Goal: Task Accomplishment & Management: Manage account settings

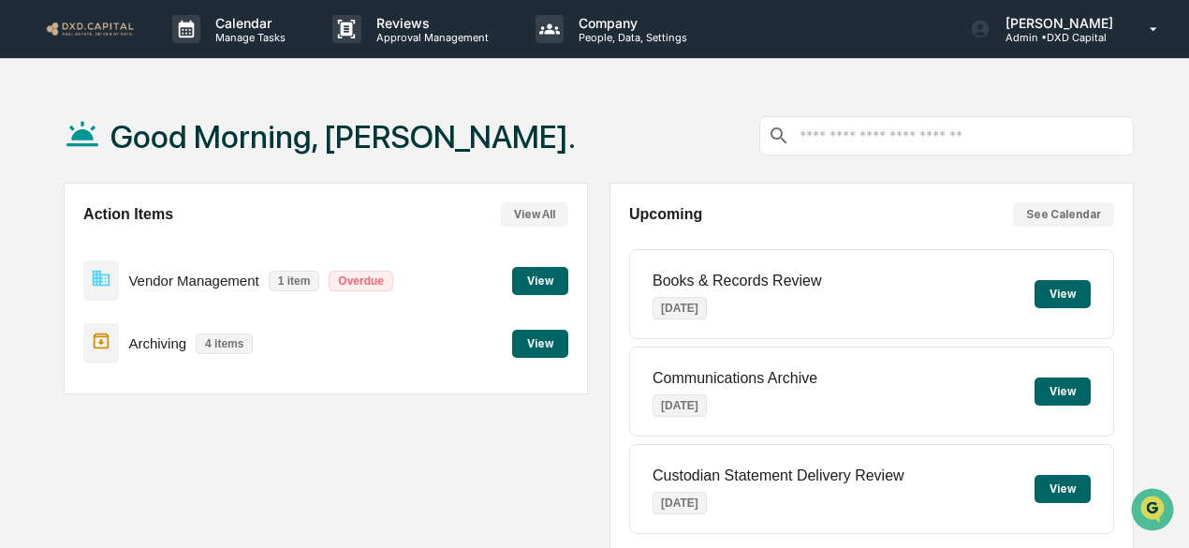
click at [1052, 289] on button "View" at bounding box center [1062, 294] width 56 height 28
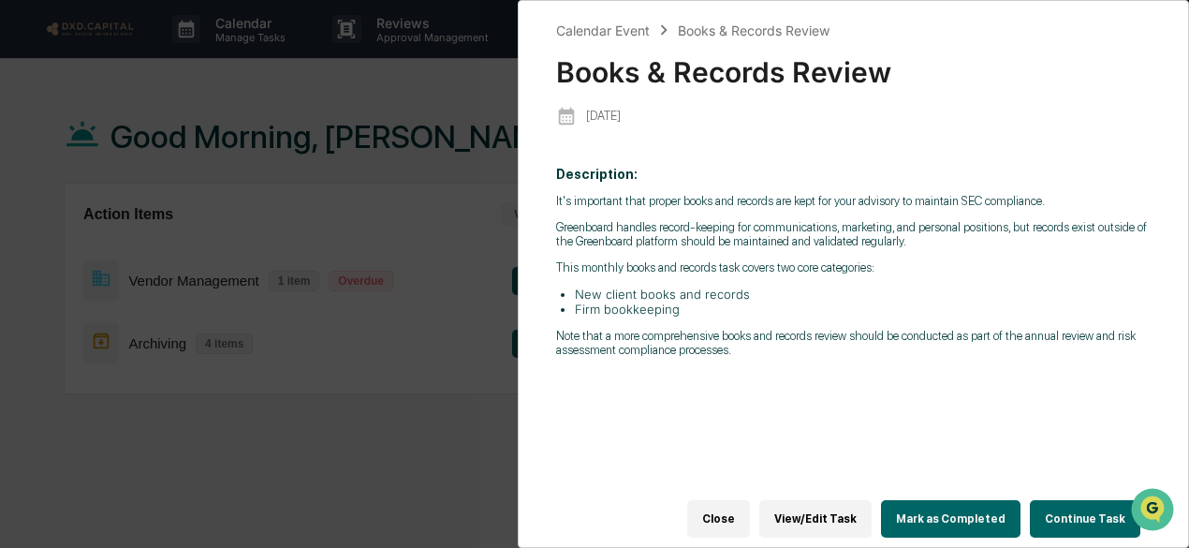
click at [1071, 504] on button "Continue Task" at bounding box center [1085, 518] width 110 height 37
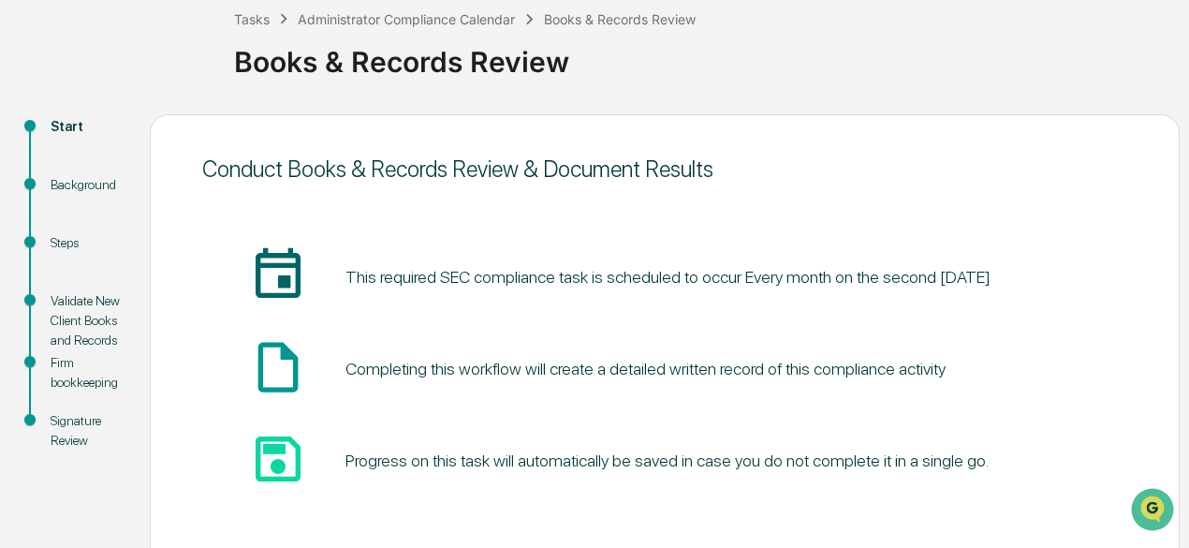
scroll to position [206, 0]
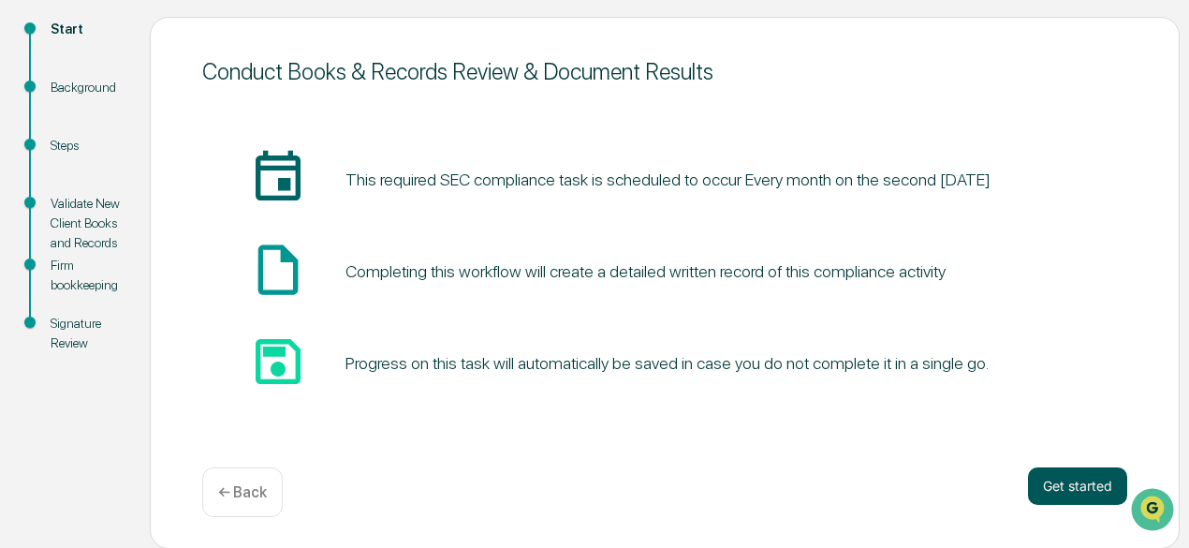
drag, startPoint x: 1091, startPoint y: 489, endPoint x: 1081, endPoint y: 476, distance: 16.7
click at [1090, 489] on button "Get started" at bounding box center [1077, 485] width 99 height 37
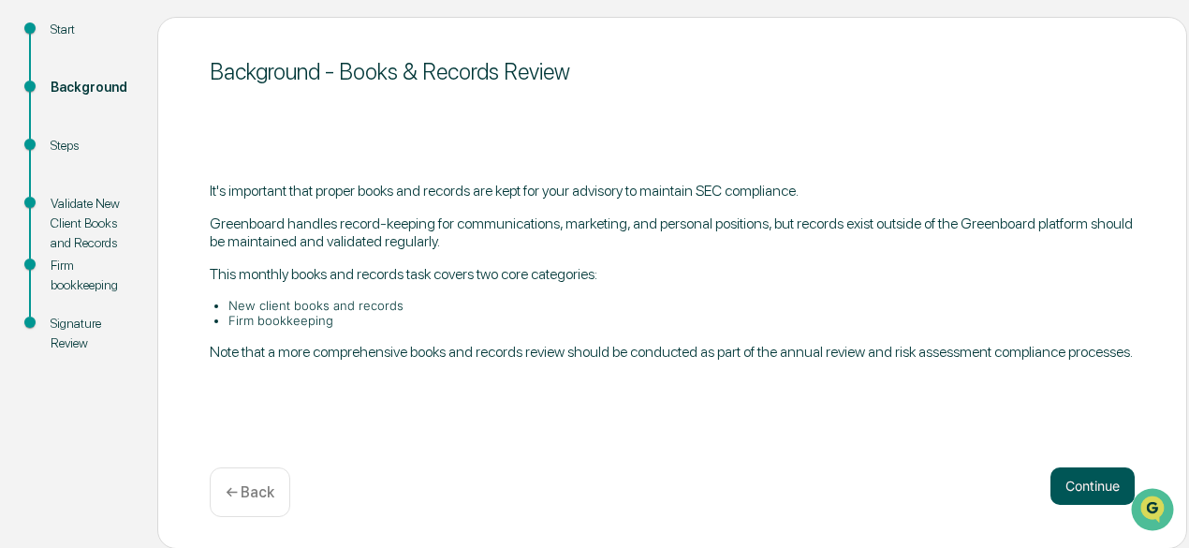
click at [1071, 476] on button "Continue" at bounding box center [1092, 485] width 84 height 37
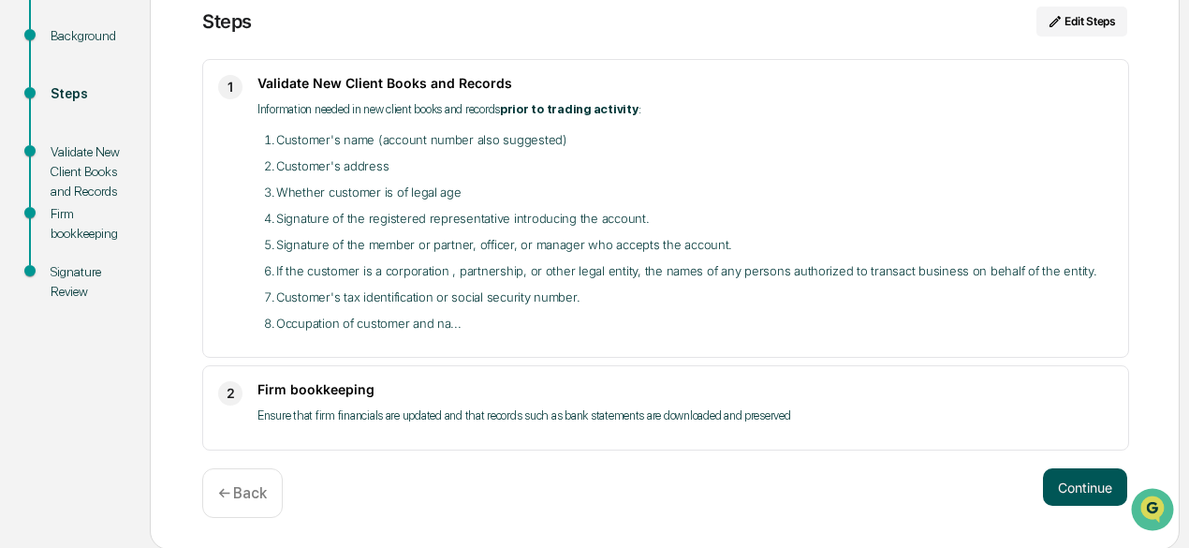
drag, startPoint x: 1063, startPoint y: 486, endPoint x: 1061, endPoint y: 467, distance: 18.8
click at [1063, 485] on button "Continue" at bounding box center [1085, 486] width 84 height 37
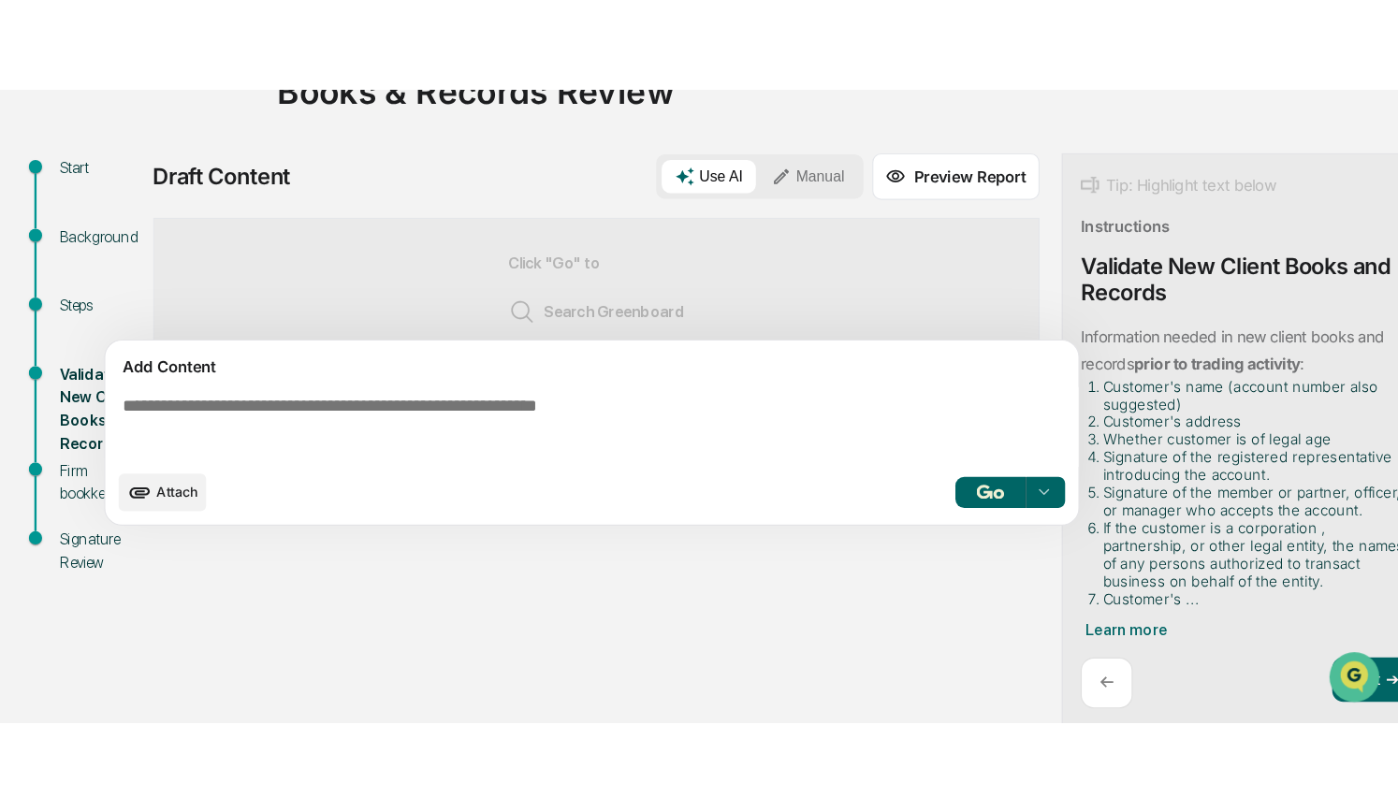
scroll to position [13, 0]
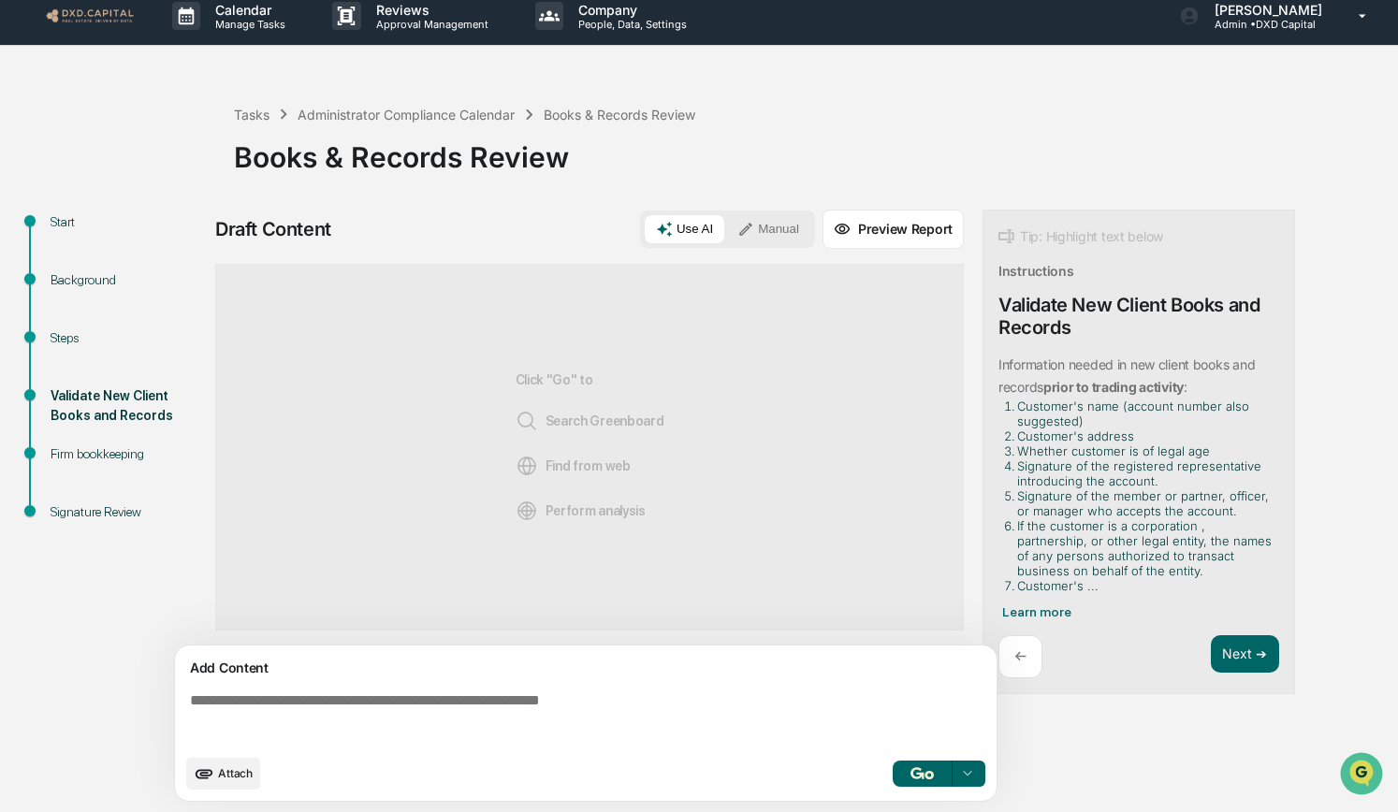
click at [915, 547] on button "button" at bounding box center [923, 774] width 60 height 26
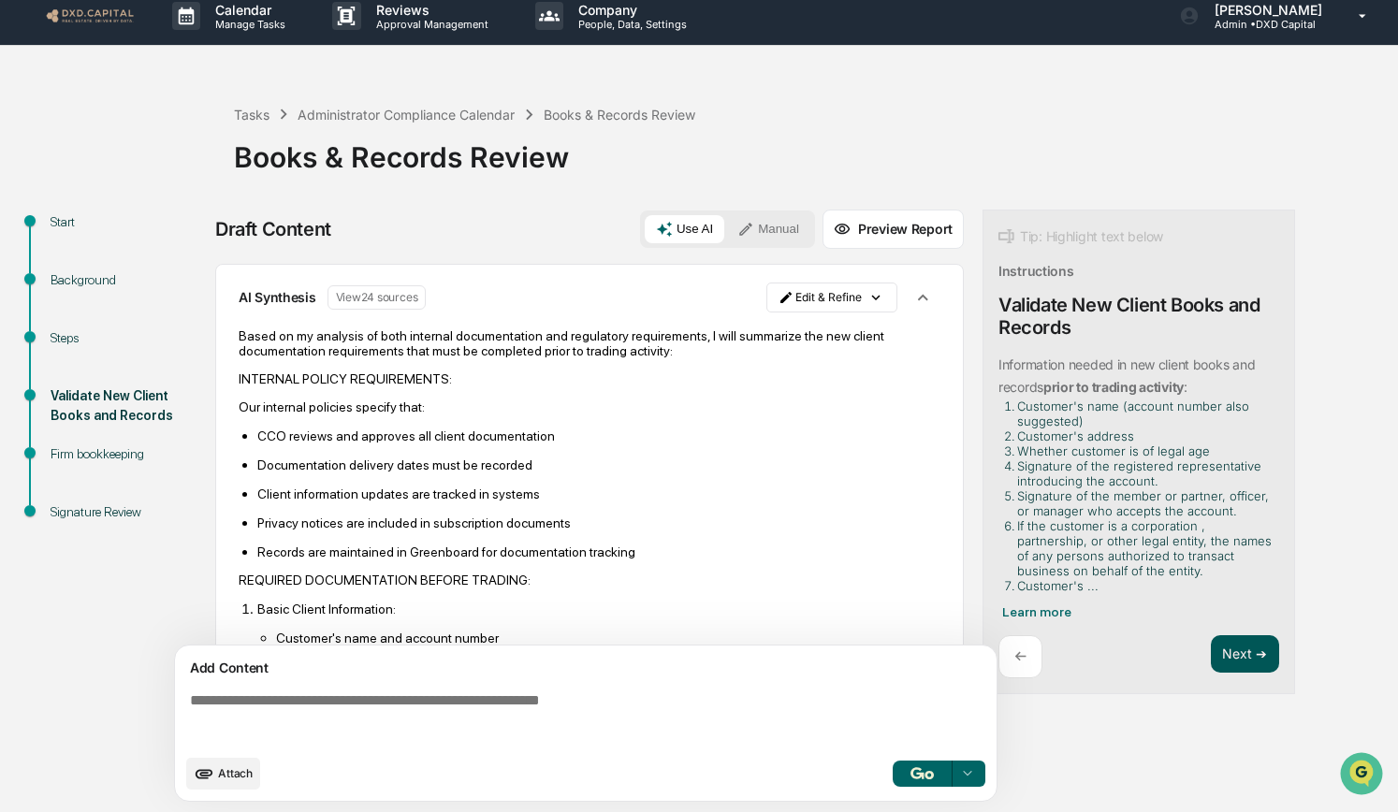
click at [1188, 547] on button "Next ➔" at bounding box center [1245, 654] width 68 height 38
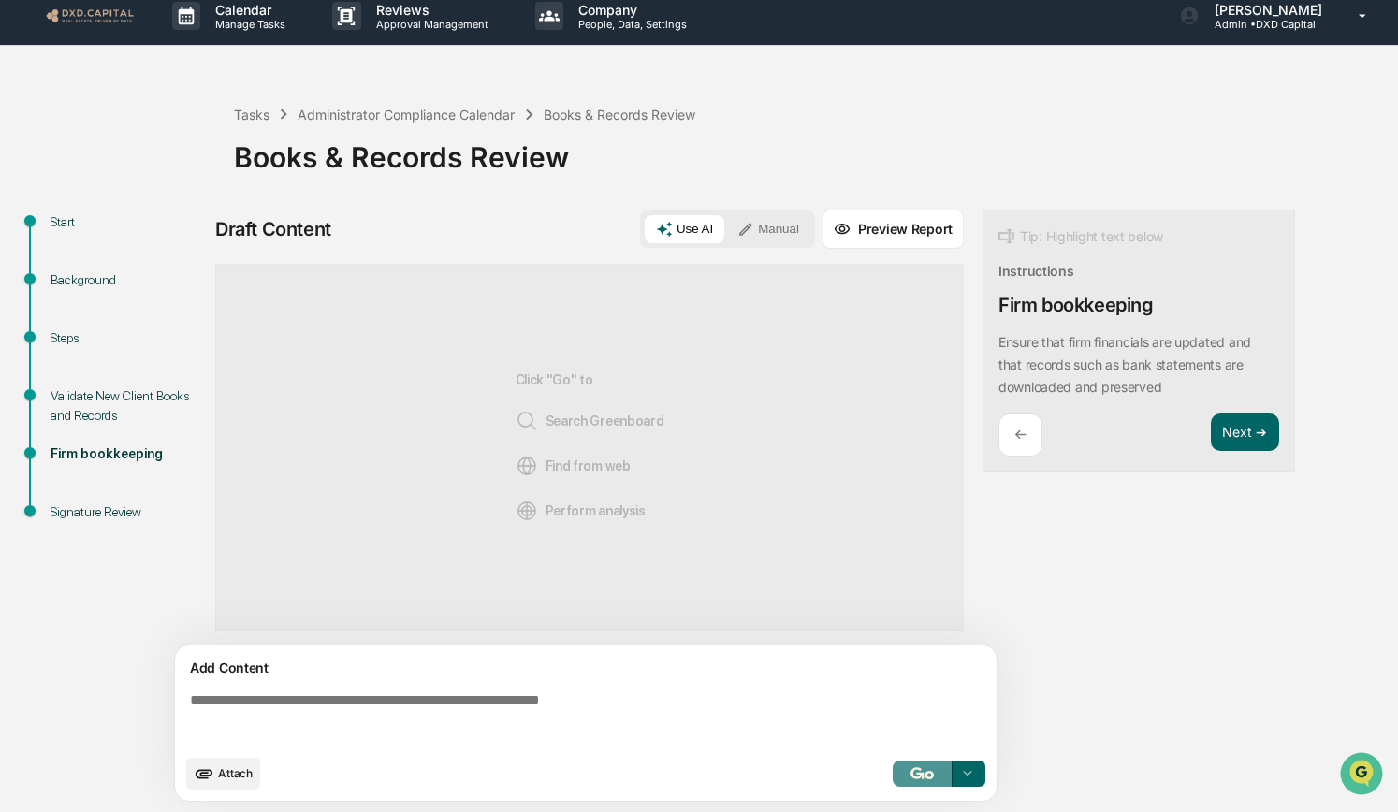
click at [916, 547] on img "button" at bounding box center [922, 773] width 22 height 12
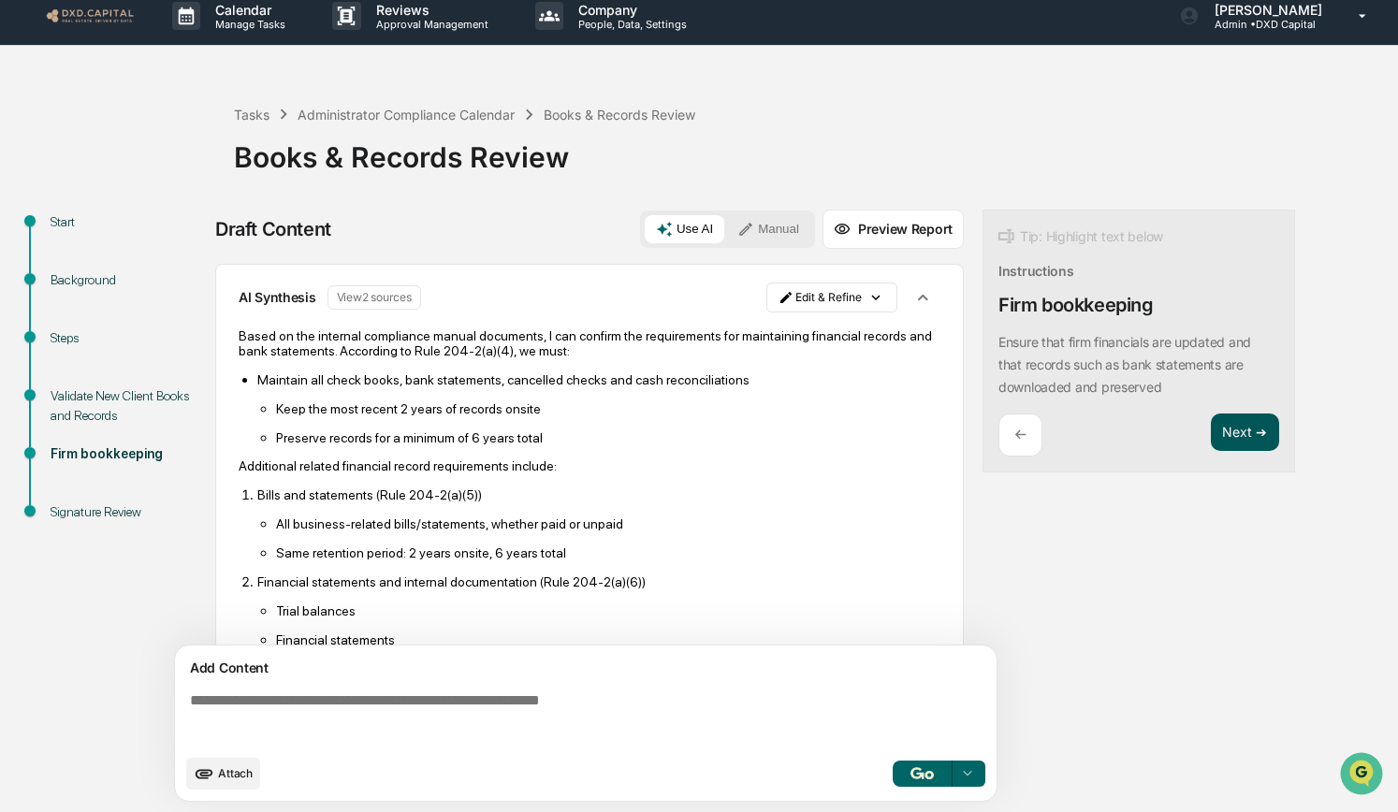
drag, startPoint x: 1406, startPoint y: 418, endPoint x: 1244, endPoint y: 433, distance: 162.6
click at [1188, 433] on button "Next ➔" at bounding box center [1245, 433] width 68 height 38
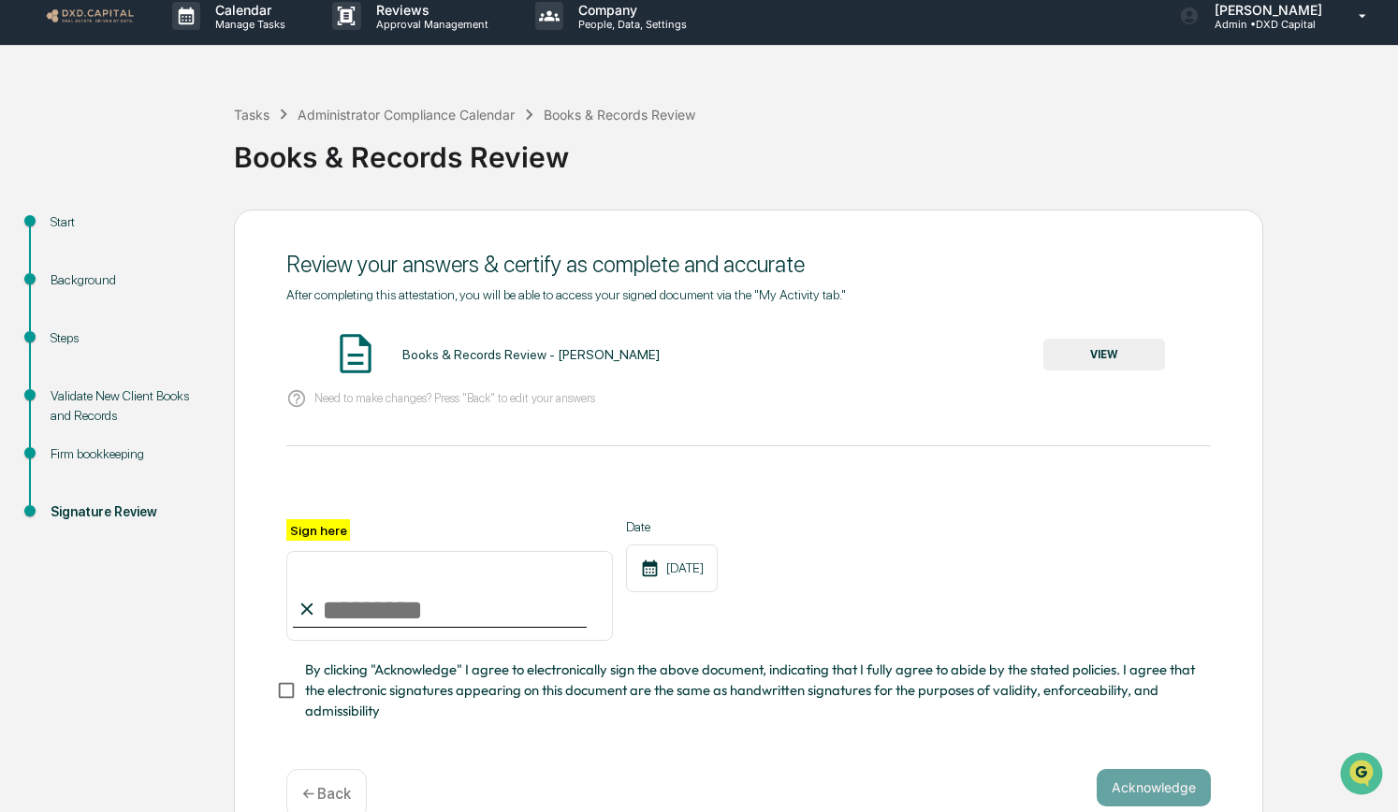
click at [1066, 350] on button "VIEW" at bounding box center [1105, 355] width 122 height 32
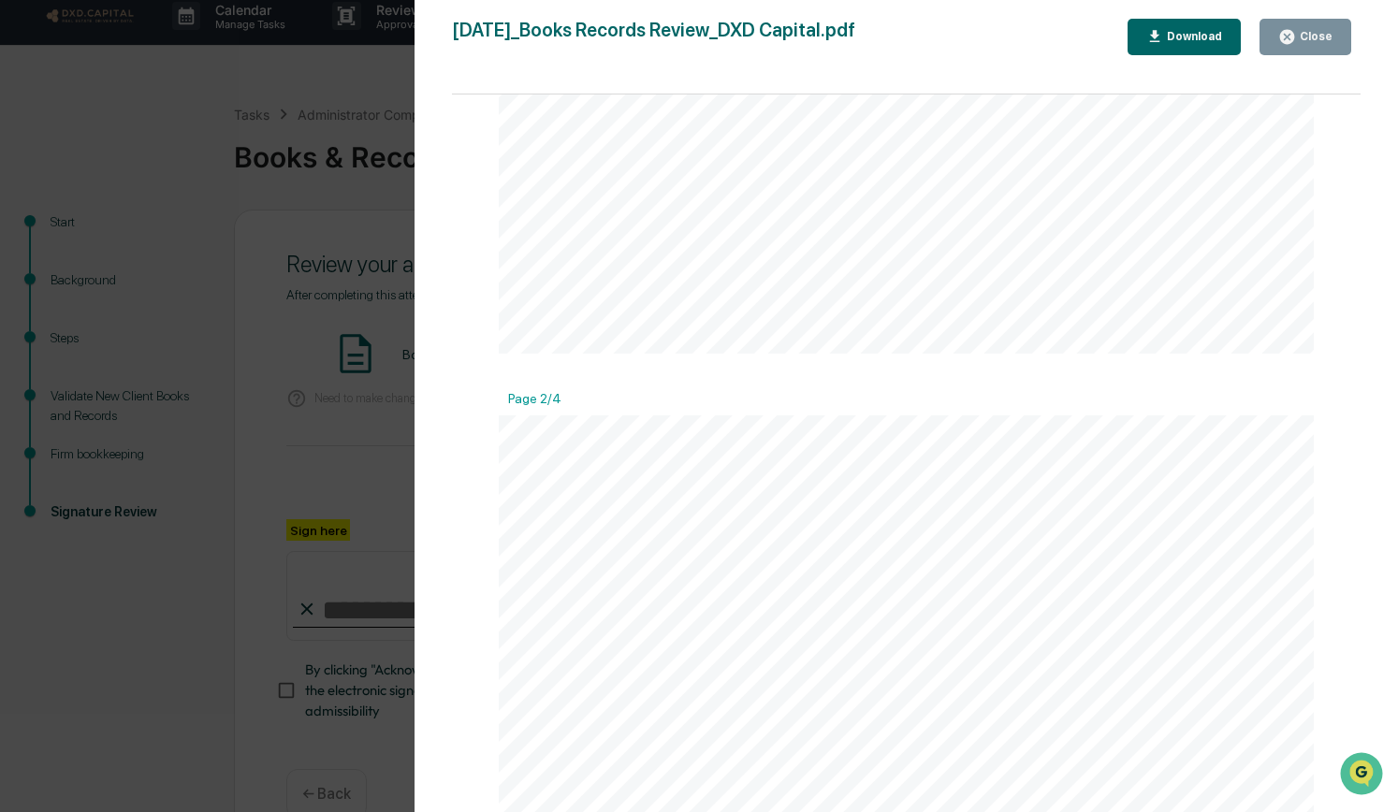
scroll to position [1497, 0]
click at [242, 45] on div "Version History 10/10/2025, 02:26 PM Traci Dyer 2025-10-10_Books Records Review…" at bounding box center [699, 406] width 1398 height 812
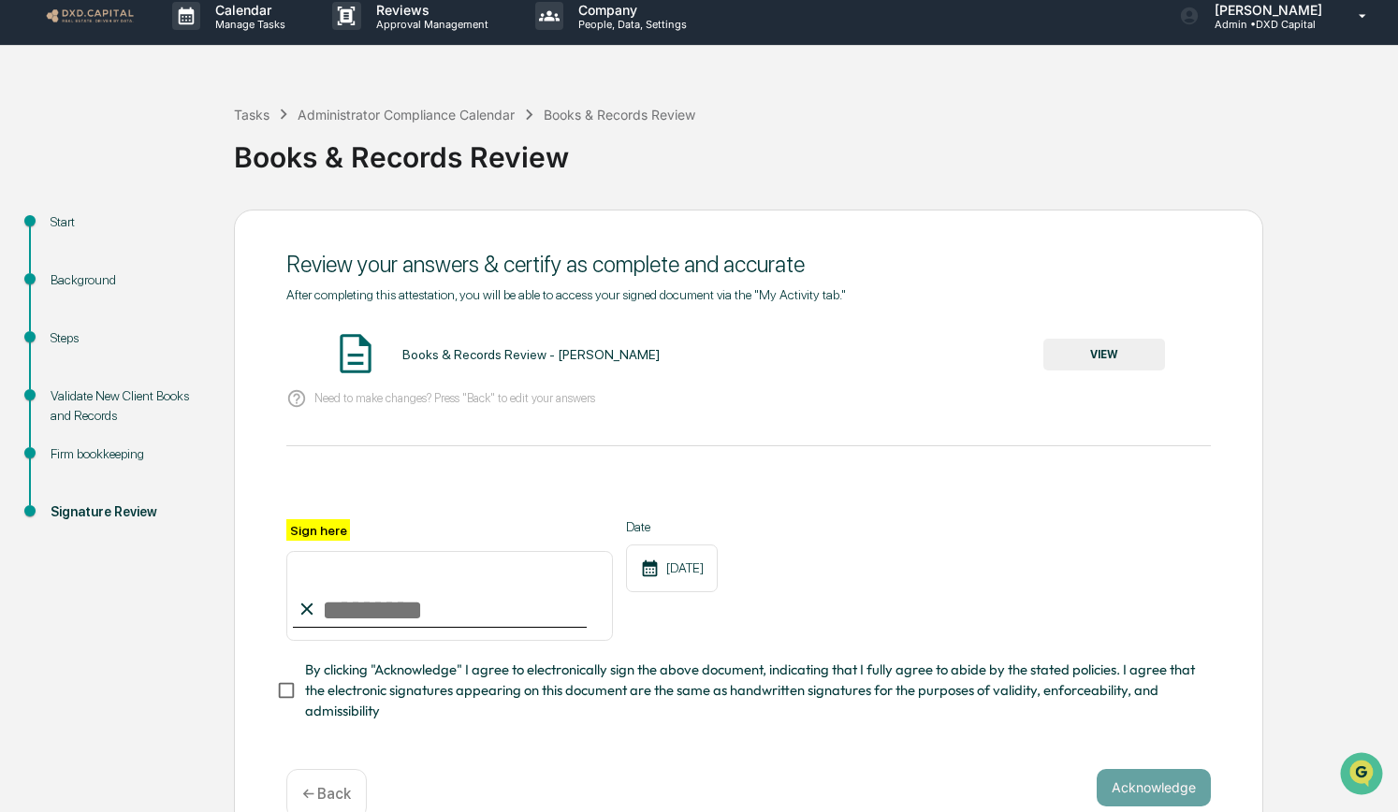
click at [85, 10] on img at bounding box center [90, 16] width 90 height 18
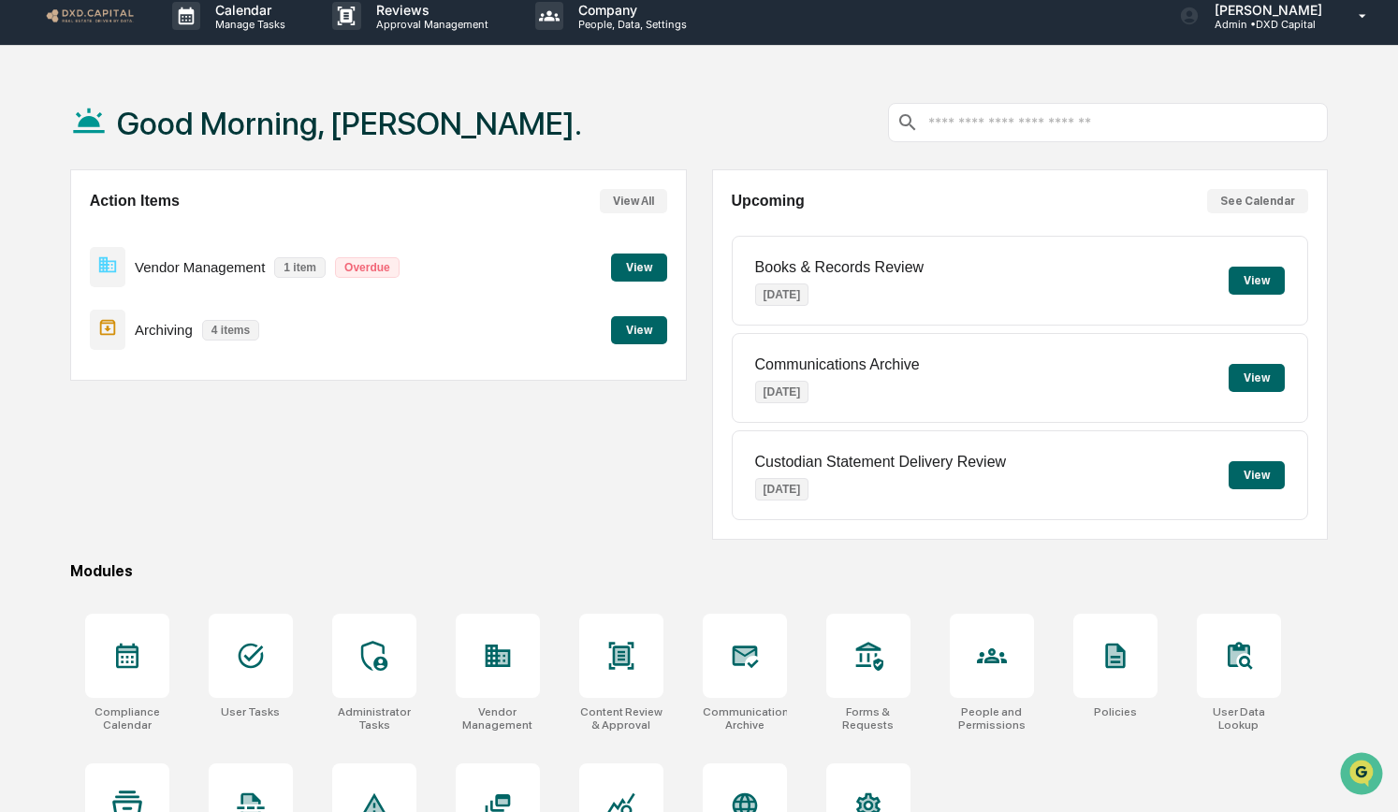
click at [638, 331] on button "View" at bounding box center [639, 330] width 56 height 28
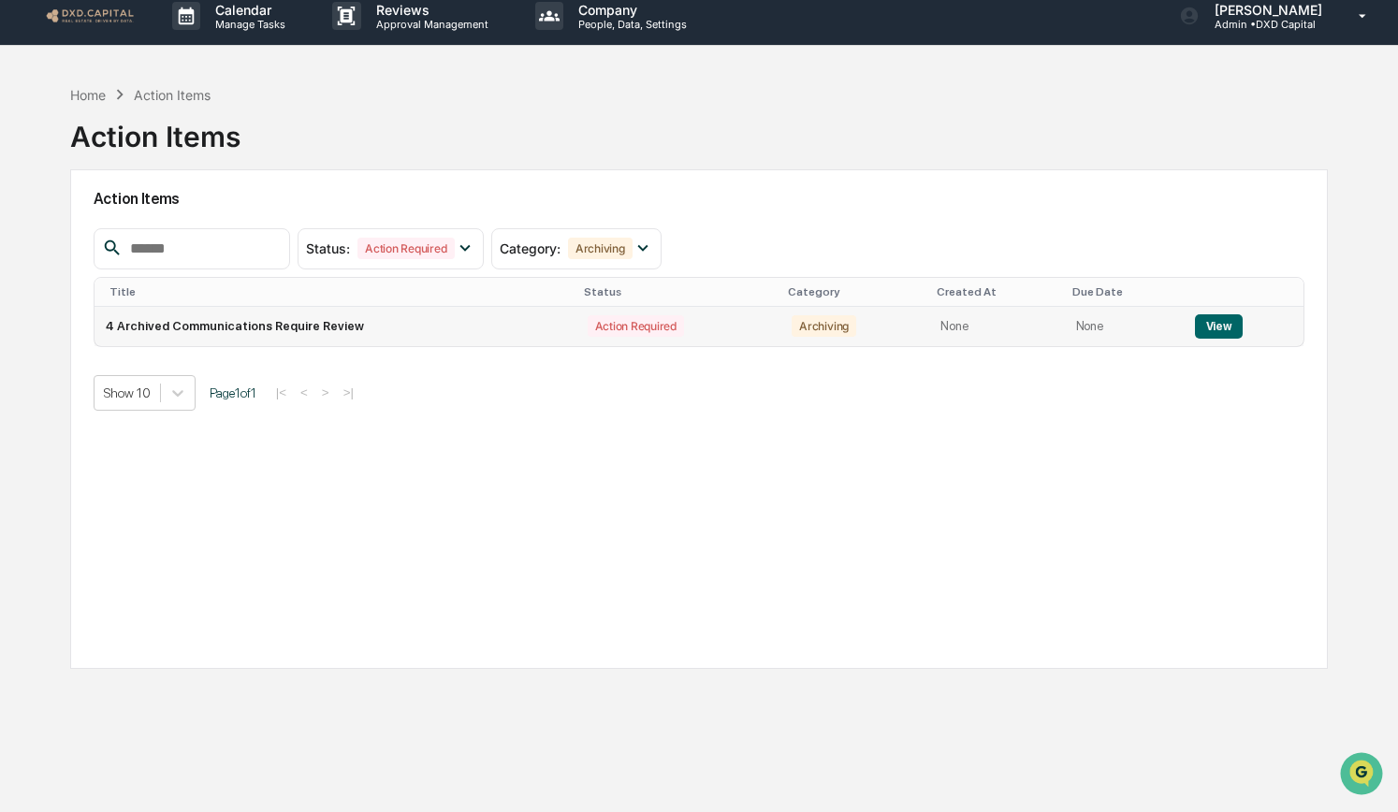
click at [1188, 324] on button "View" at bounding box center [1219, 326] width 48 height 24
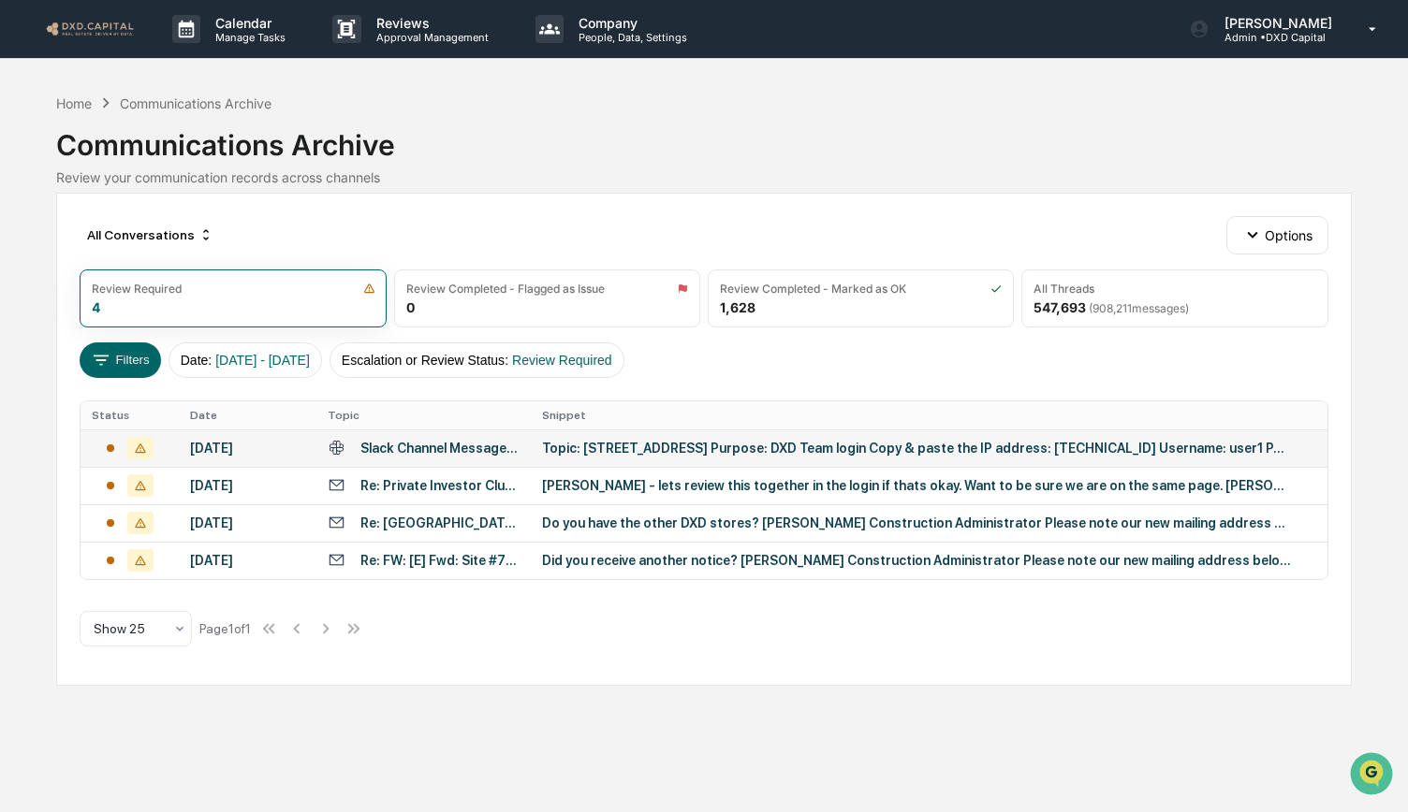
click at [826, 444] on div "Topic: 2040 Airport Road, Georgetown, TX 78628 Purpose: DXD Team login Copy & p…" at bounding box center [916, 448] width 749 height 15
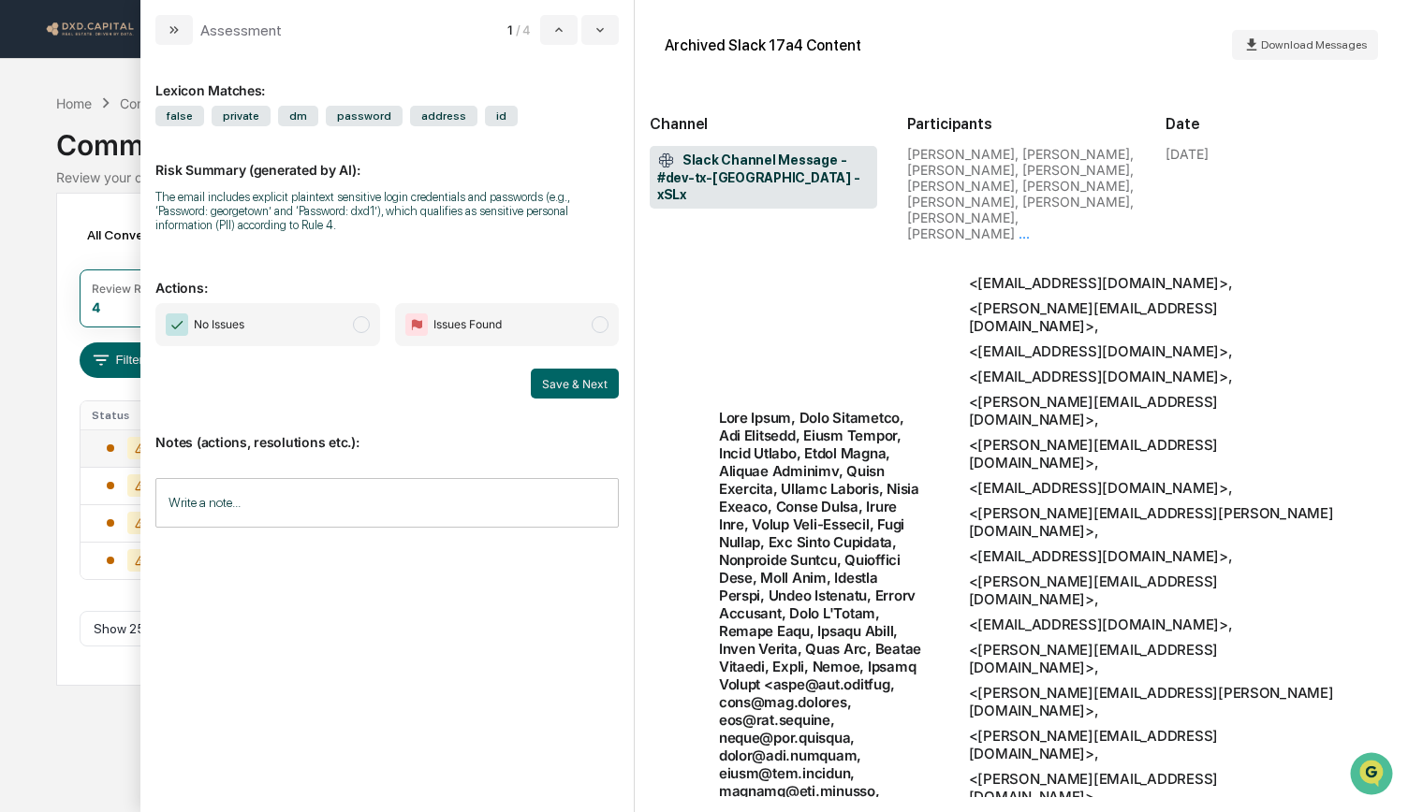
click at [283, 329] on span "No Issues" at bounding box center [267, 324] width 224 height 43
click at [570, 387] on button "Save & Next" at bounding box center [575, 384] width 88 height 30
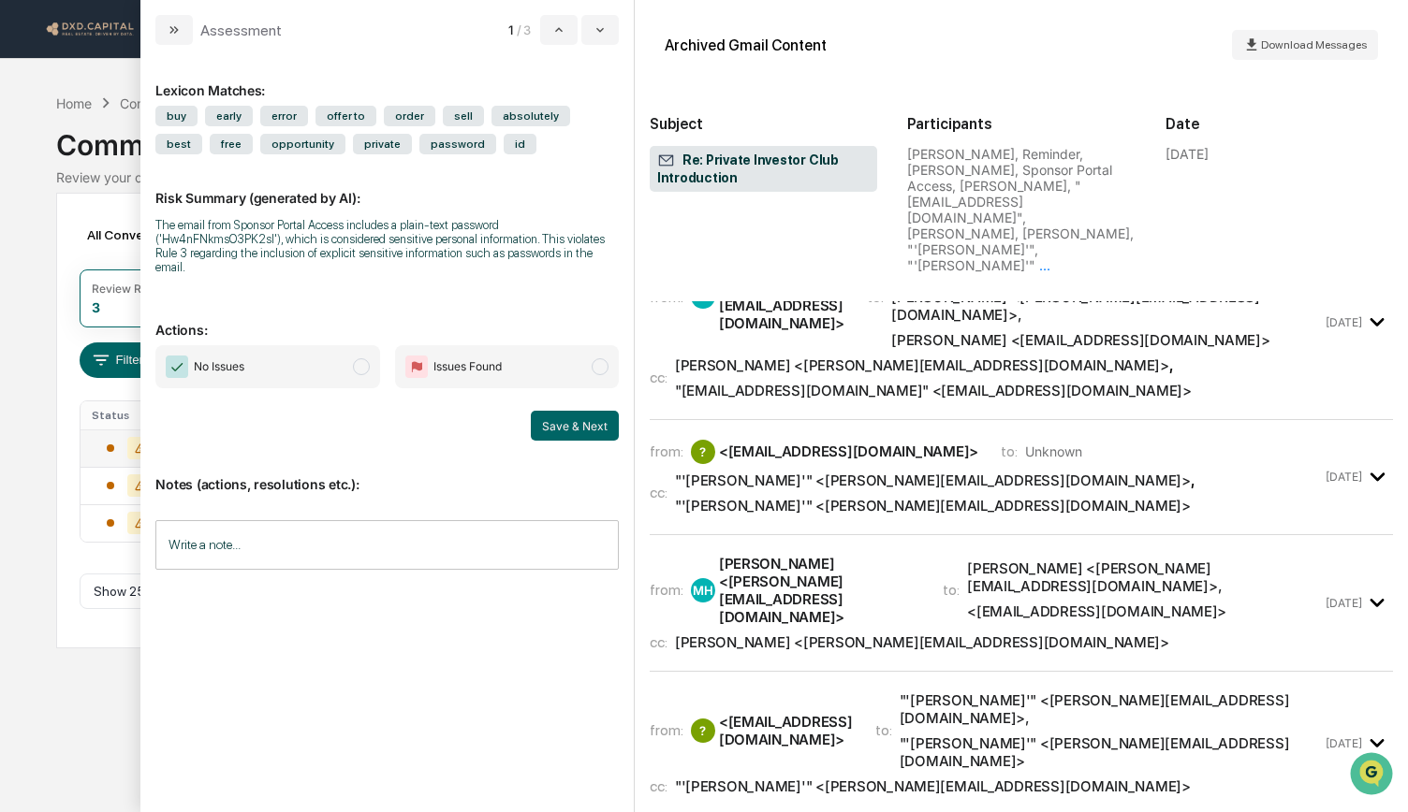
scroll to position [562, 0]
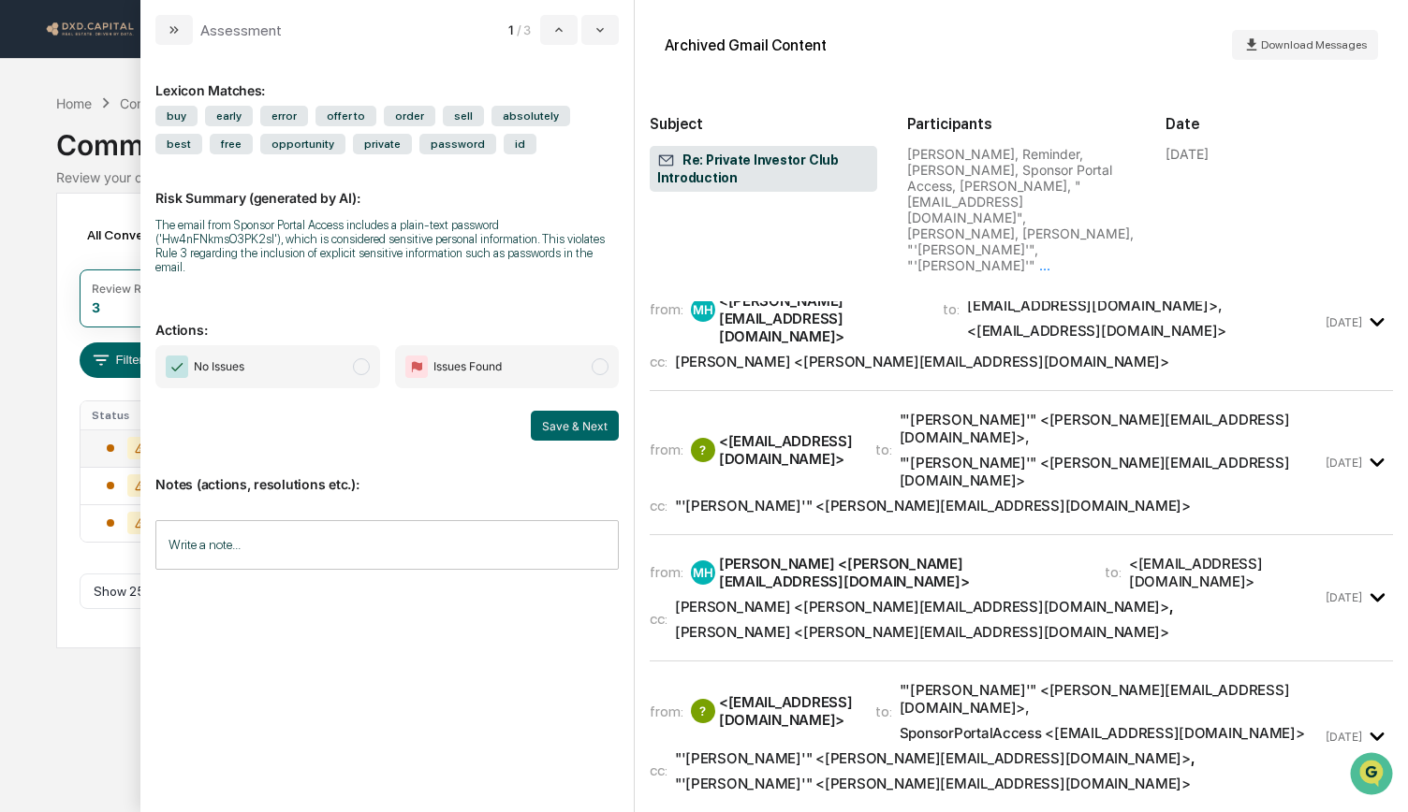
click at [237, 364] on span "No Issues" at bounding box center [205, 367] width 79 height 22
click at [584, 411] on button "Save & Next" at bounding box center [575, 426] width 88 height 30
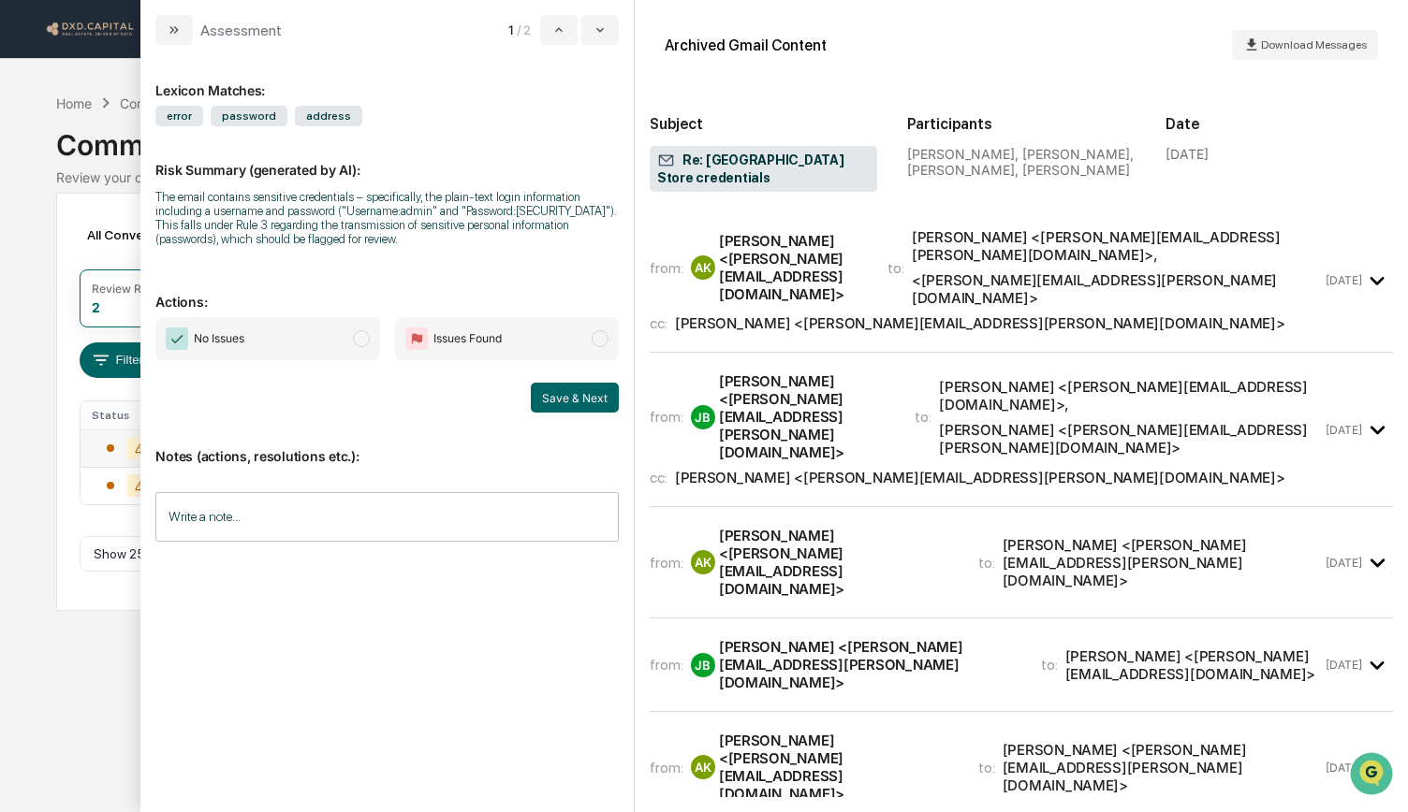
click at [287, 329] on span "No Issues" at bounding box center [267, 338] width 224 height 43
click at [552, 398] on button "Save & Next" at bounding box center [575, 398] width 88 height 30
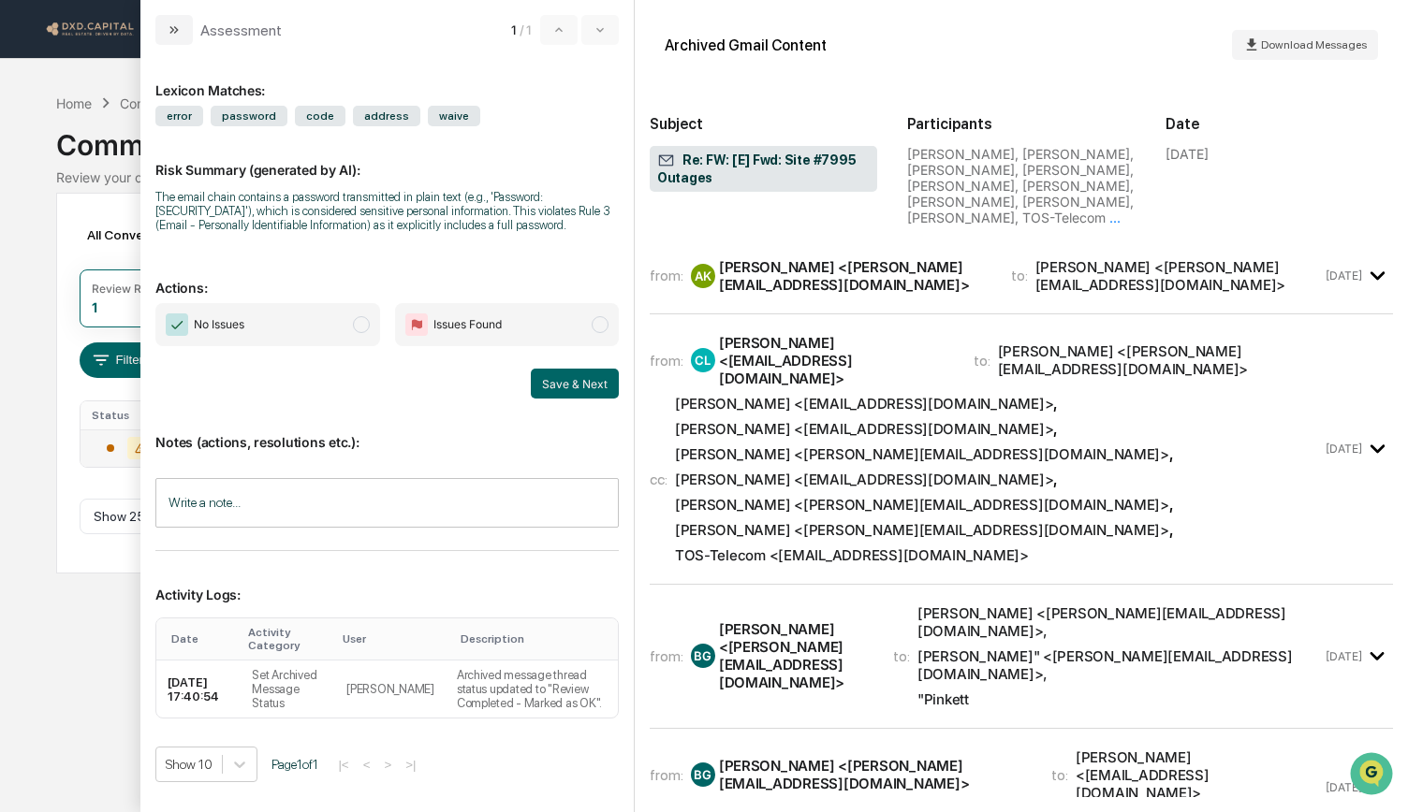
drag, startPoint x: 266, startPoint y: 314, endPoint x: 393, endPoint y: 358, distance: 135.0
click at [266, 314] on span "No Issues" at bounding box center [267, 324] width 224 height 43
click at [581, 389] on button "Save & Next" at bounding box center [575, 384] width 88 height 30
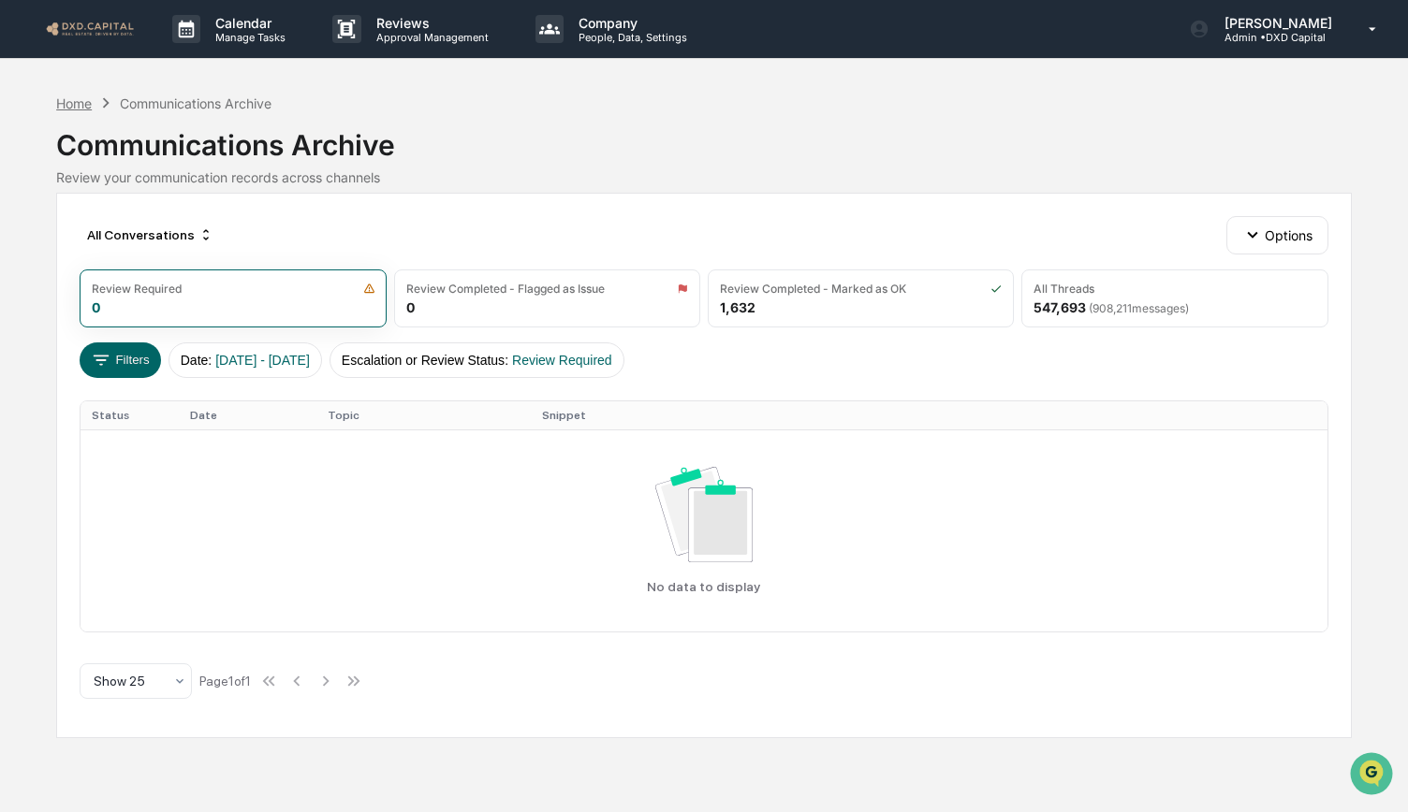
click at [75, 98] on div "Home" at bounding box center [74, 103] width 36 height 16
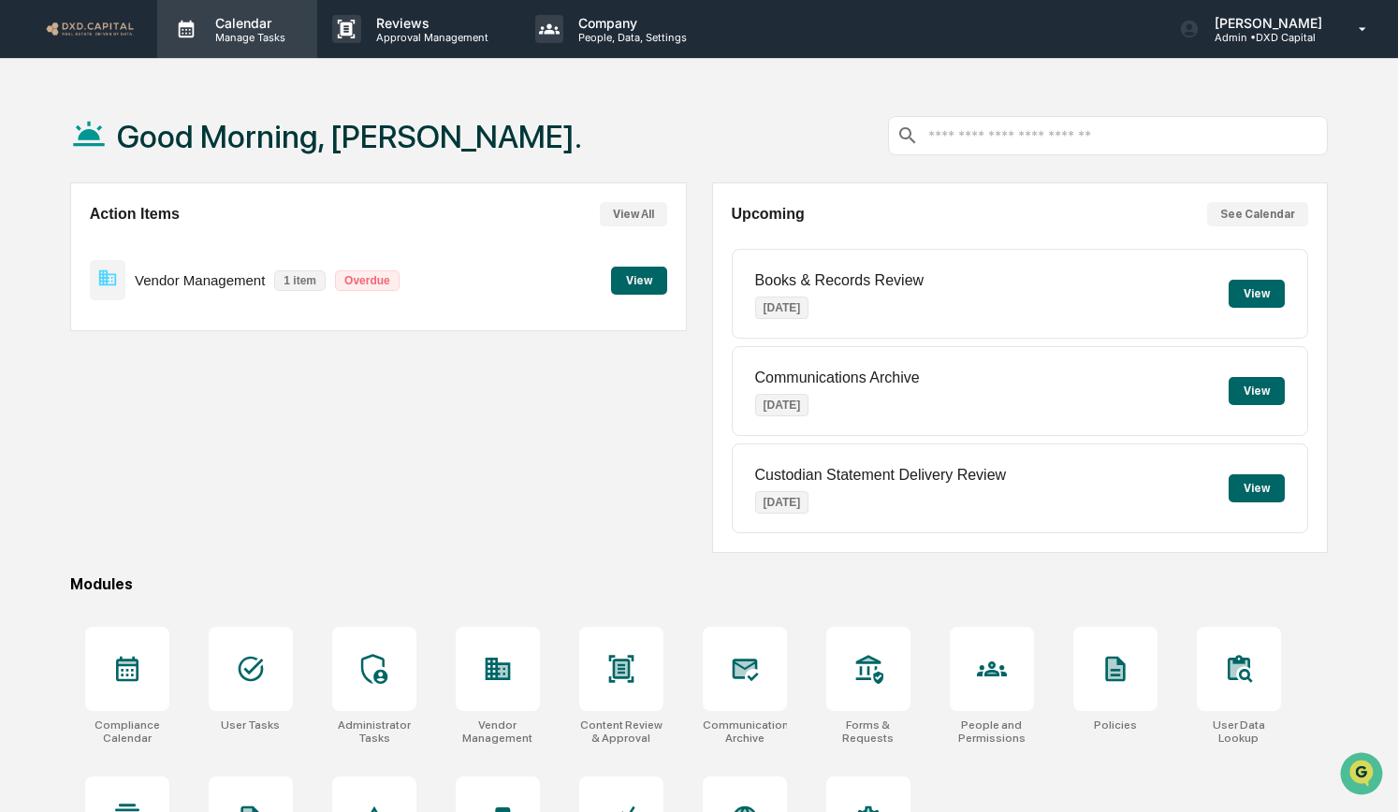
click at [275, 31] on p "Manage Tasks" at bounding box center [247, 37] width 95 height 13
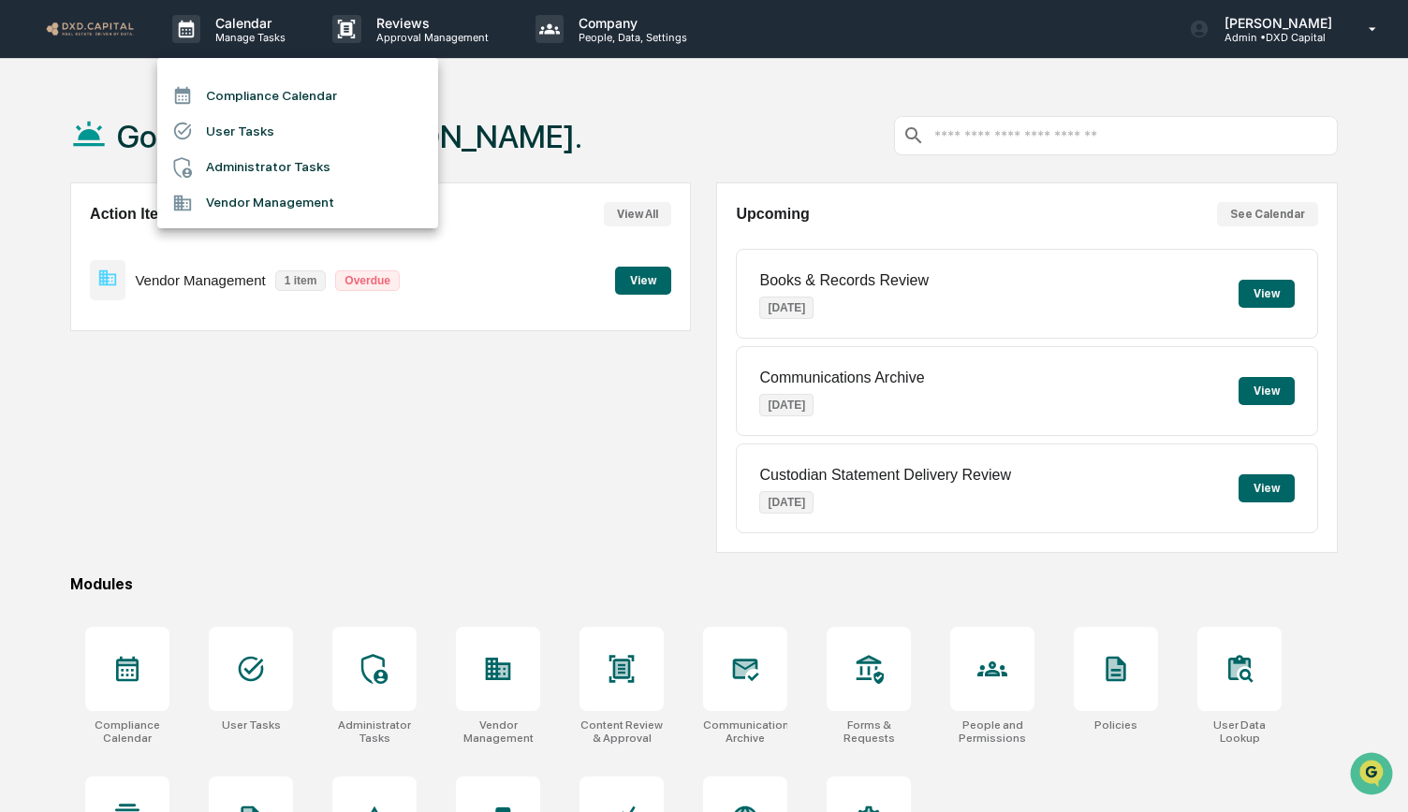
click at [247, 98] on li "Compliance Calendar" at bounding box center [297, 96] width 281 height 36
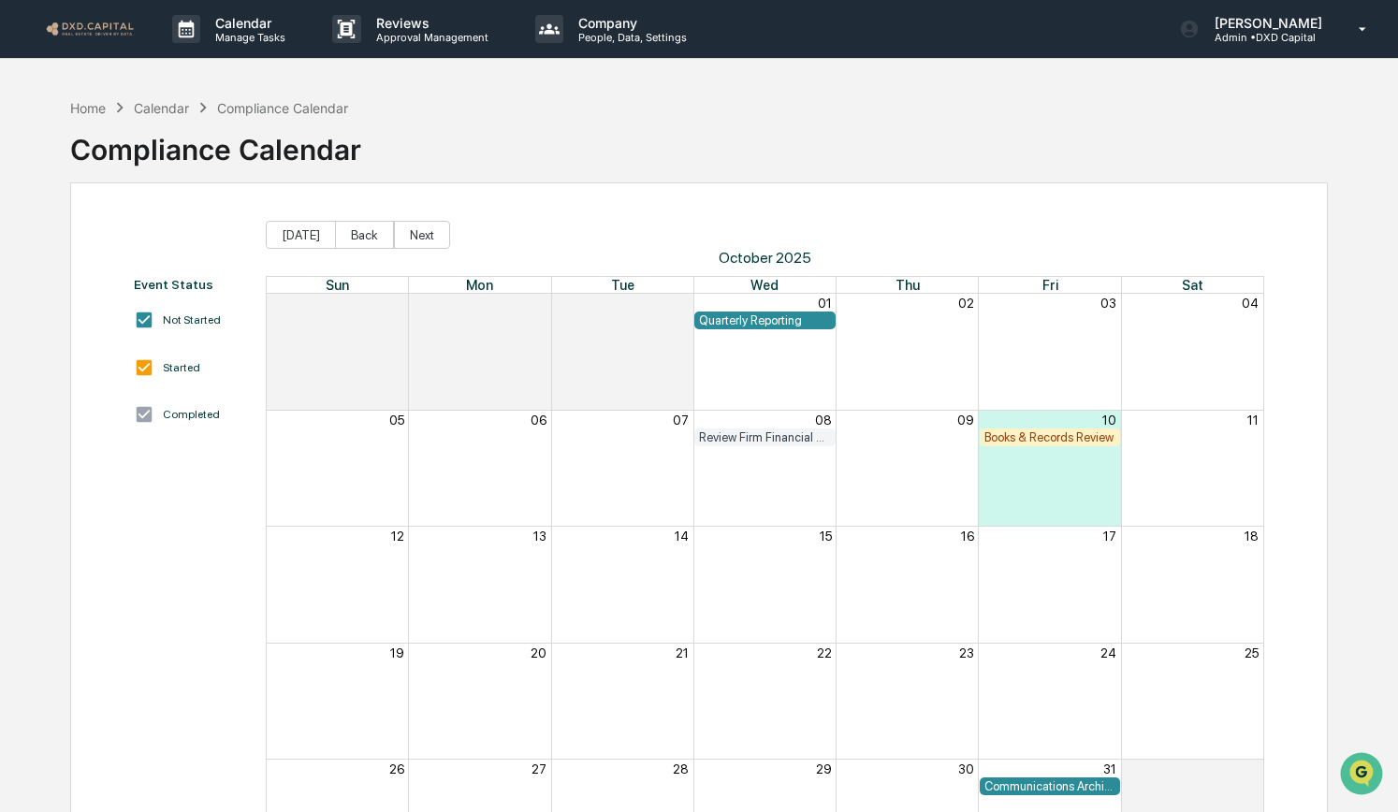
click at [749, 329] on div "Quarterly Reporting" at bounding box center [764, 321] width 140 height 18
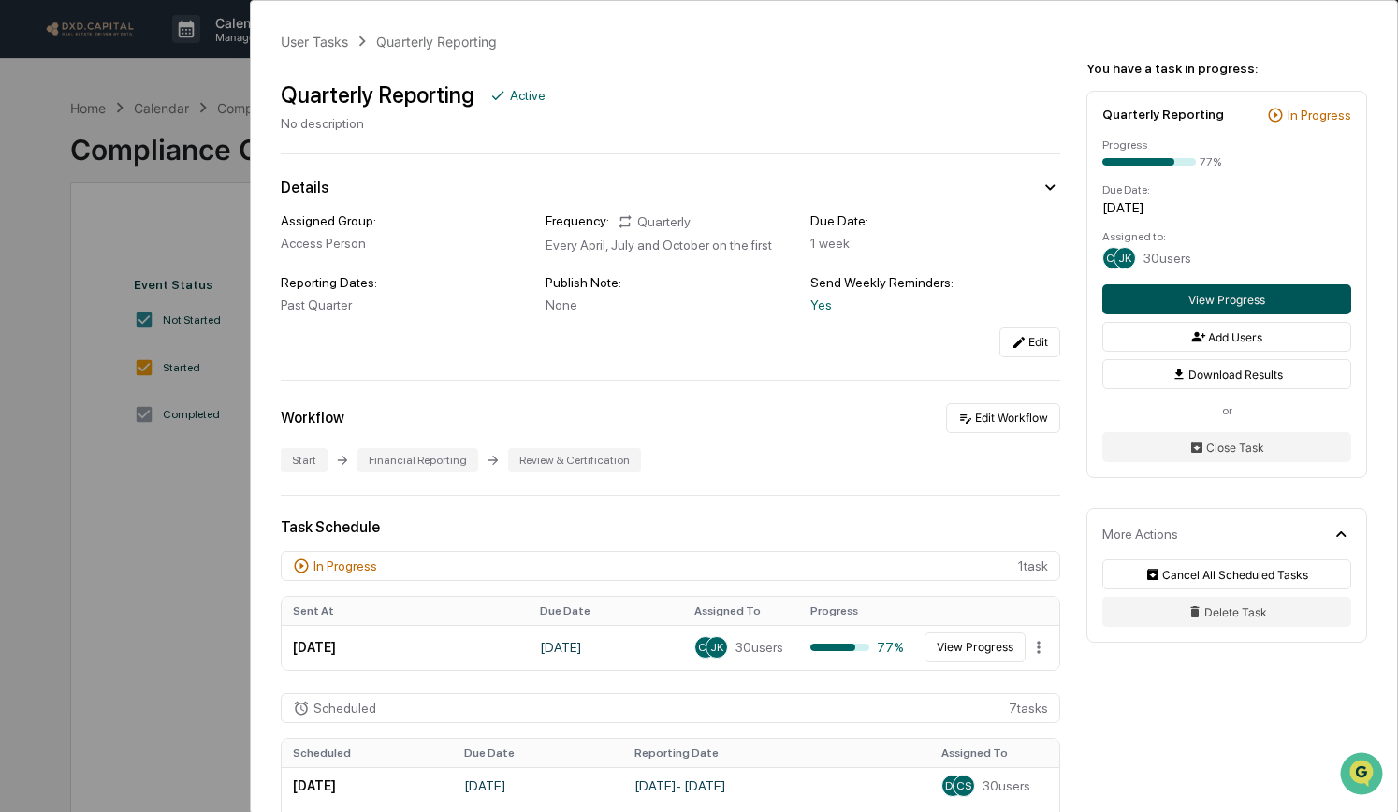
click at [1188, 297] on button "View Progress" at bounding box center [1227, 300] width 249 height 30
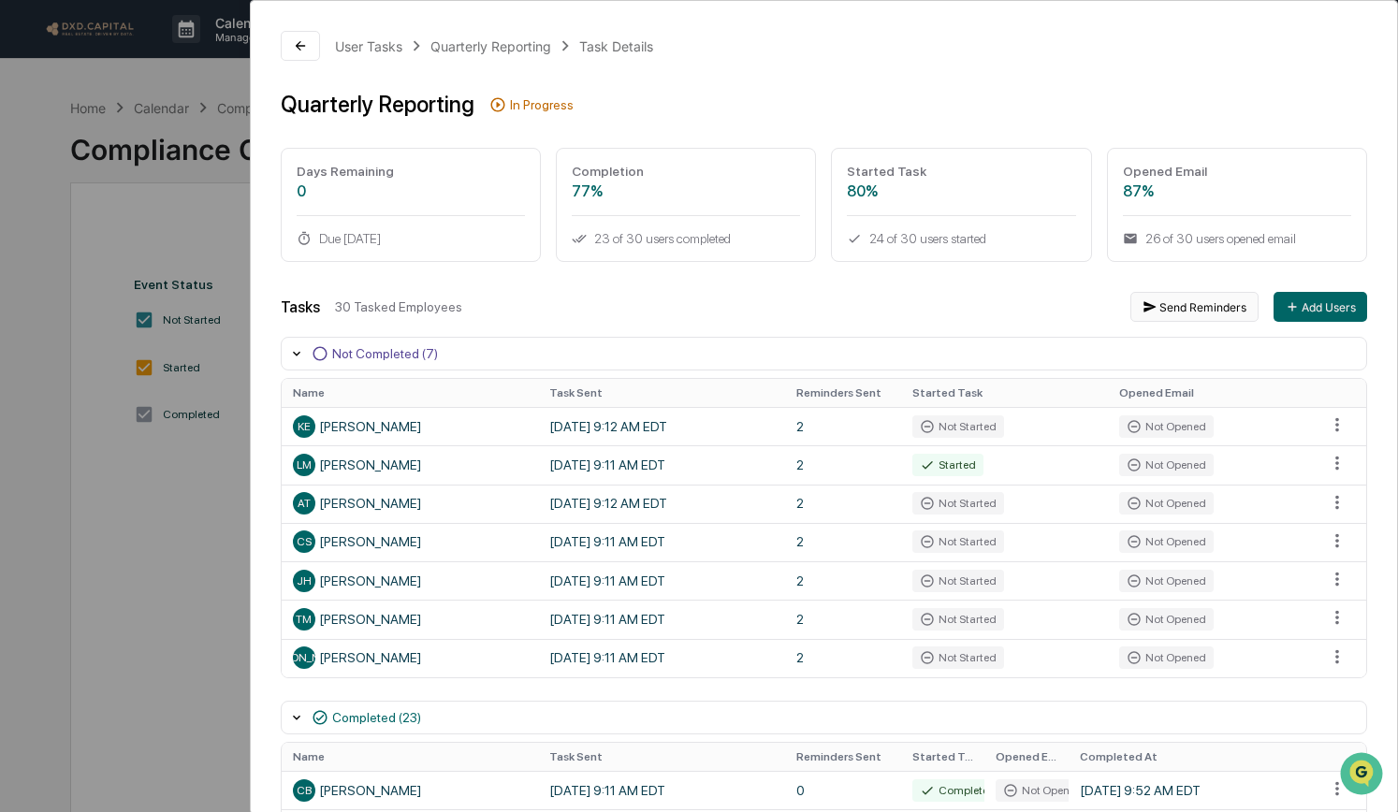
click at [1187, 307] on button "Send Reminders" at bounding box center [1195, 307] width 128 height 30
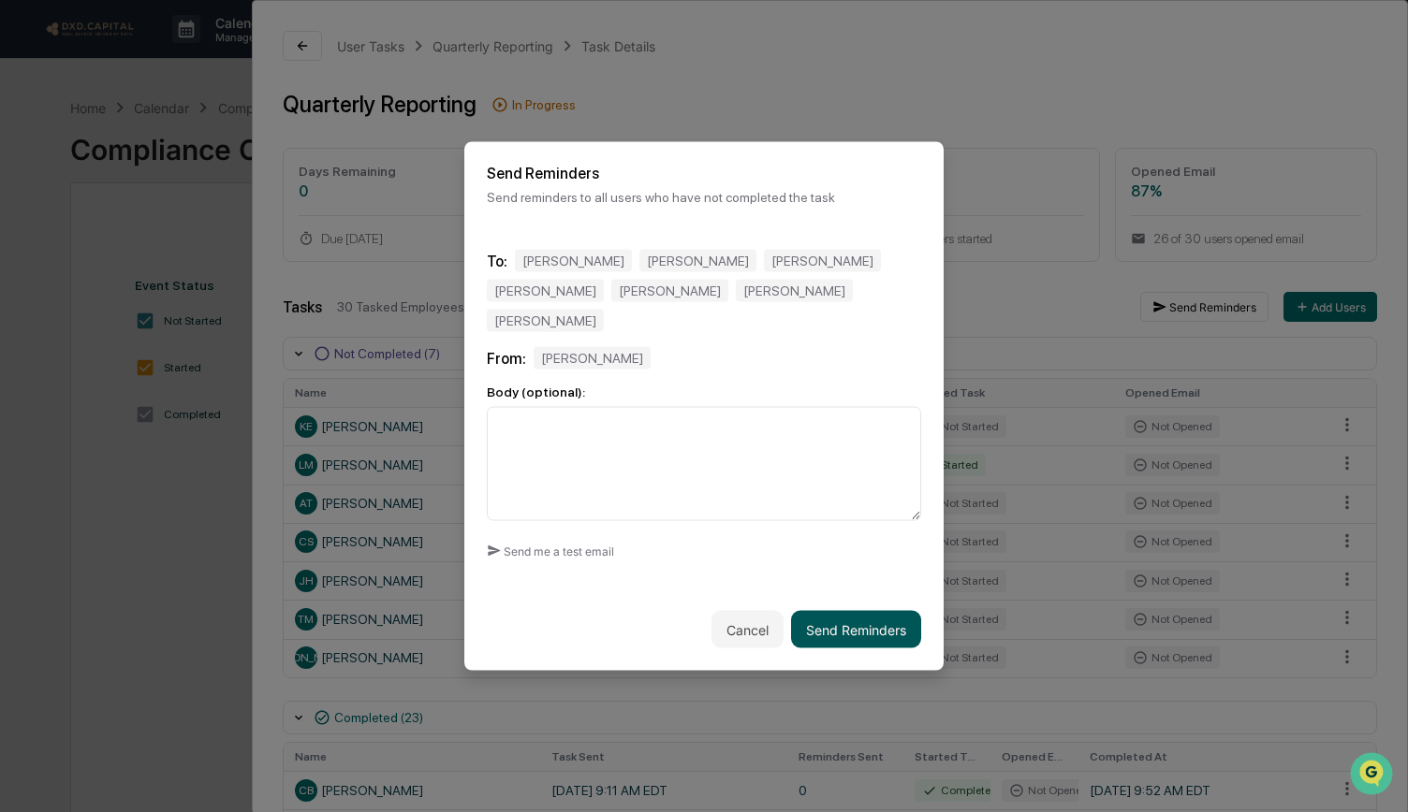
click at [843, 547] on button "Send Reminders" at bounding box center [856, 629] width 130 height 37
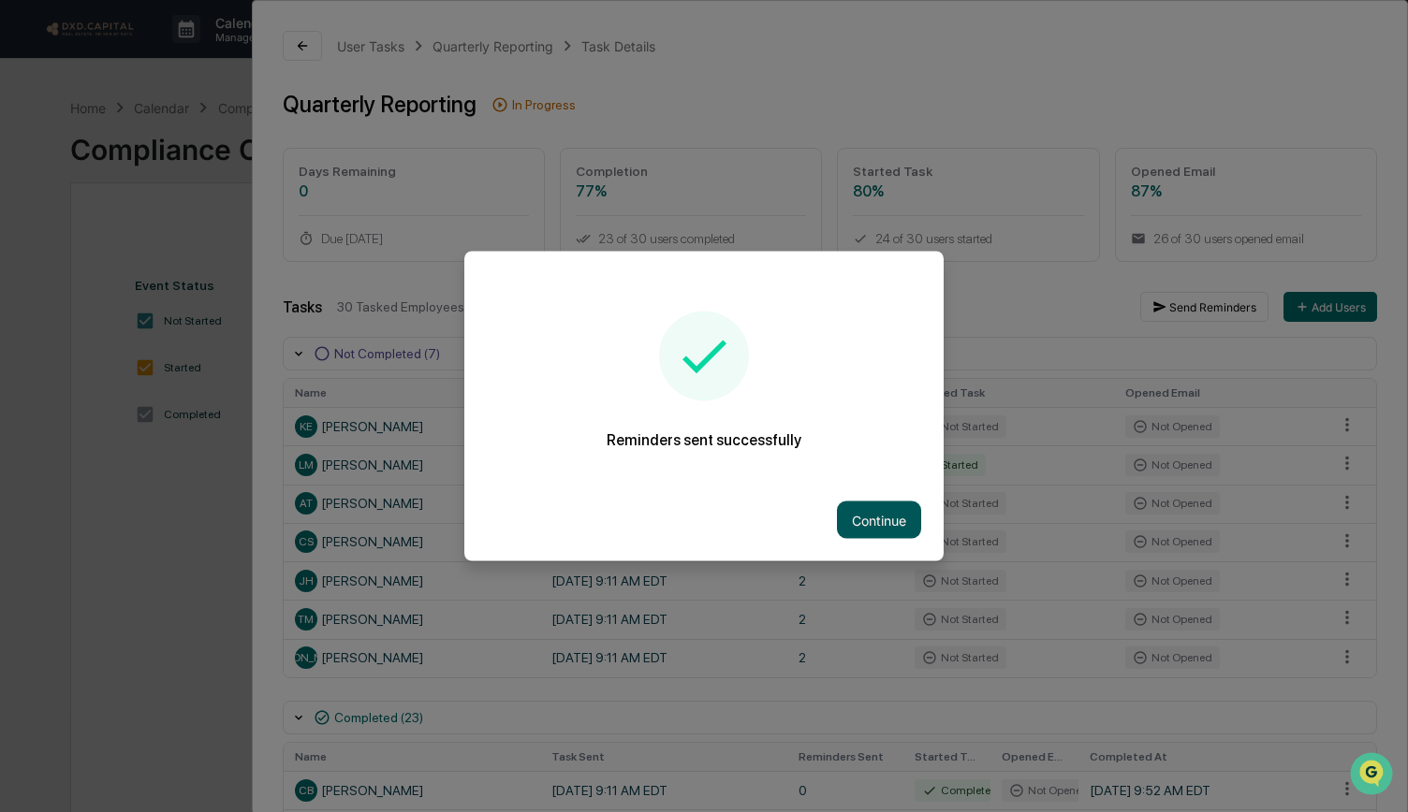
click at [874, 502] on button "Continue" at bounding box center [879, 520] width 84 height 37
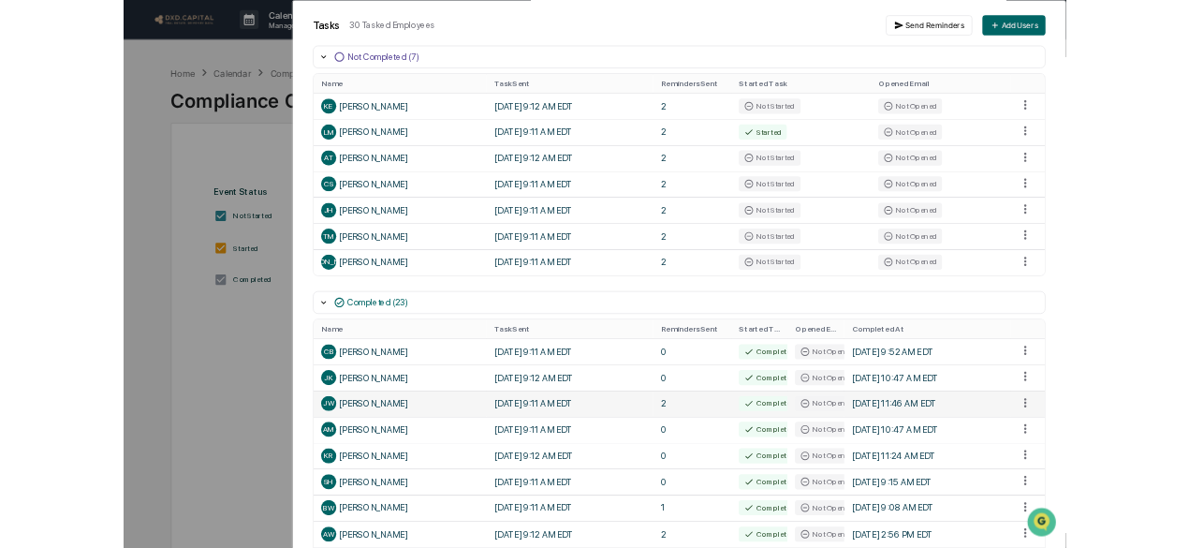
scroll to position [281, 0]
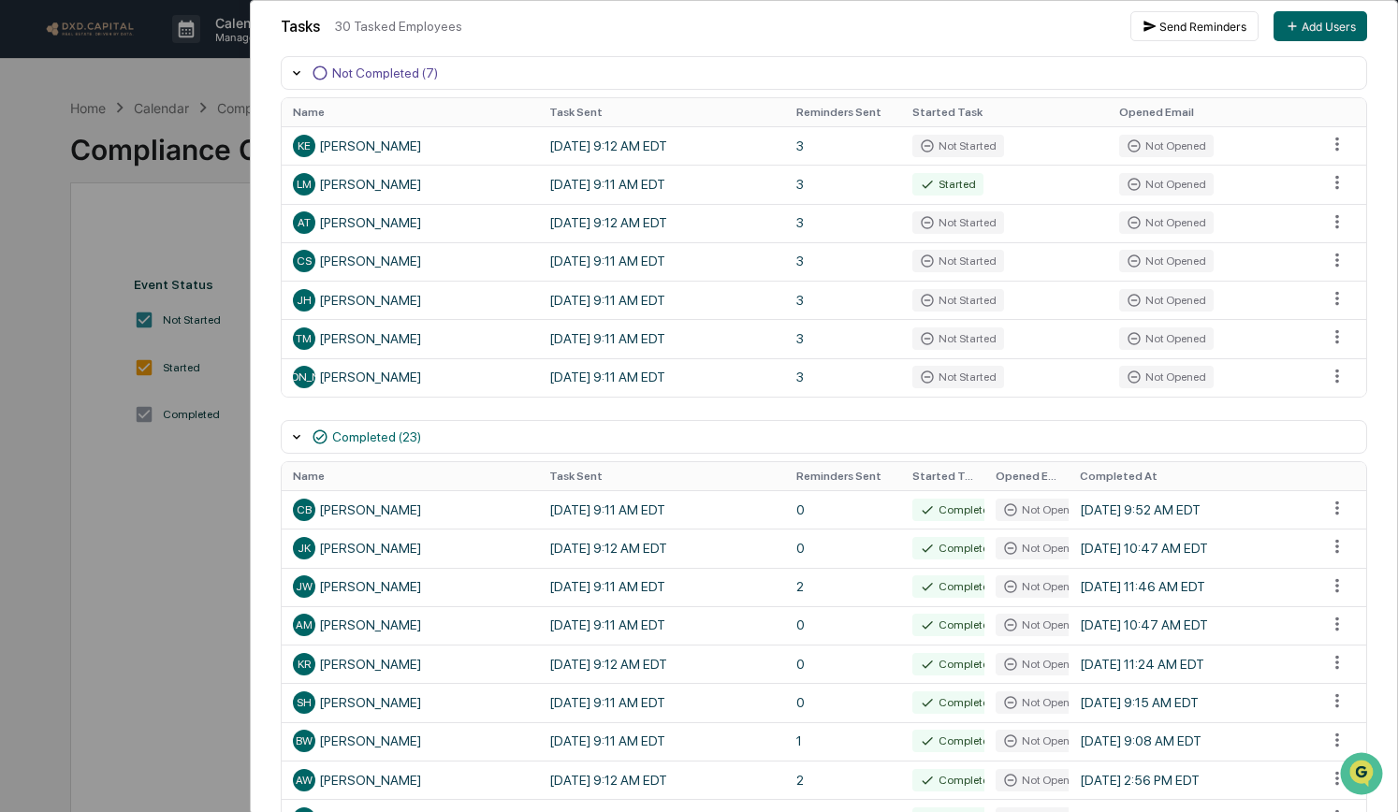
click at [17, 96] on div "User Tasks Quarterly Reporting Task Details Quarterly Reporting In Progress Day…" at bounding box center [699, 406] width 1398 height 812
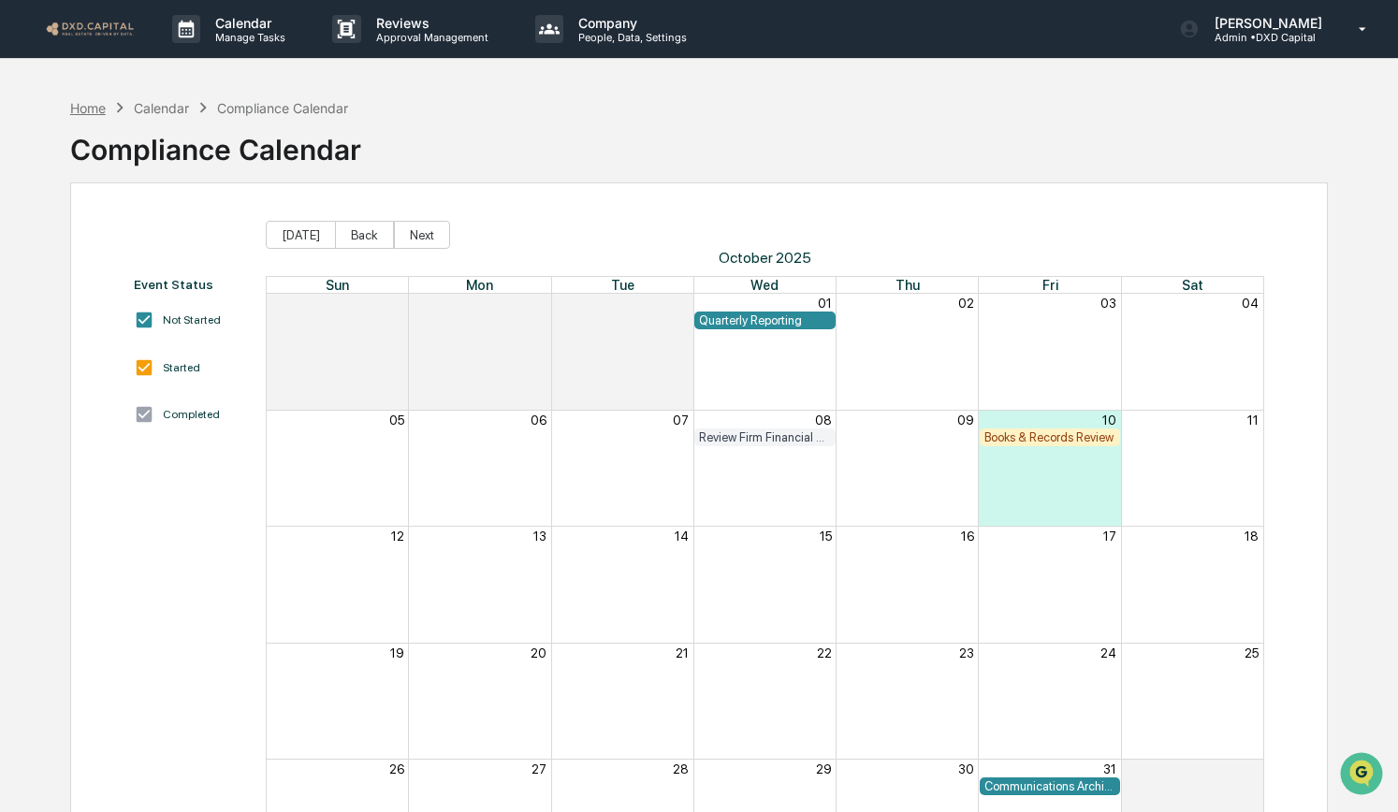
click at [81, 100] on div "Home" at bounding box center [88, 108] width 36 height 16
